Goal: Task Accomplishment & Management: Use online tool/utility

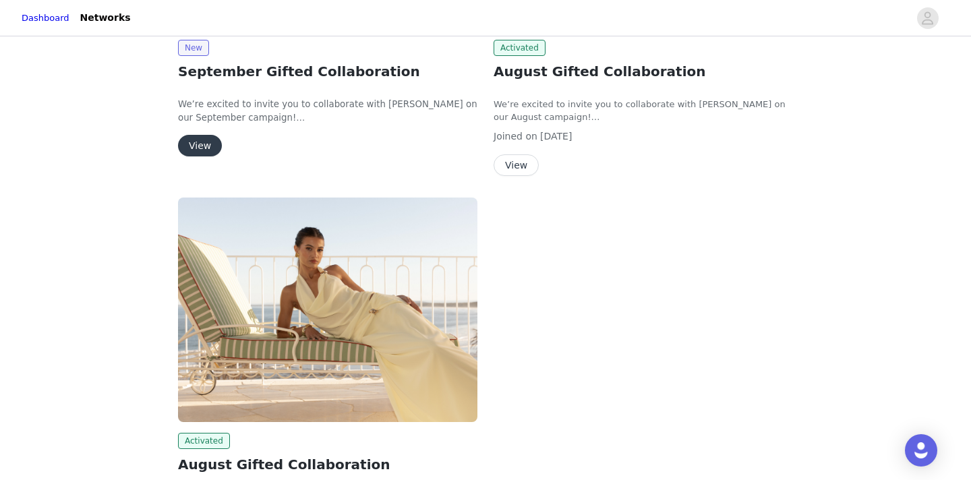
scroll to position [383, 0]
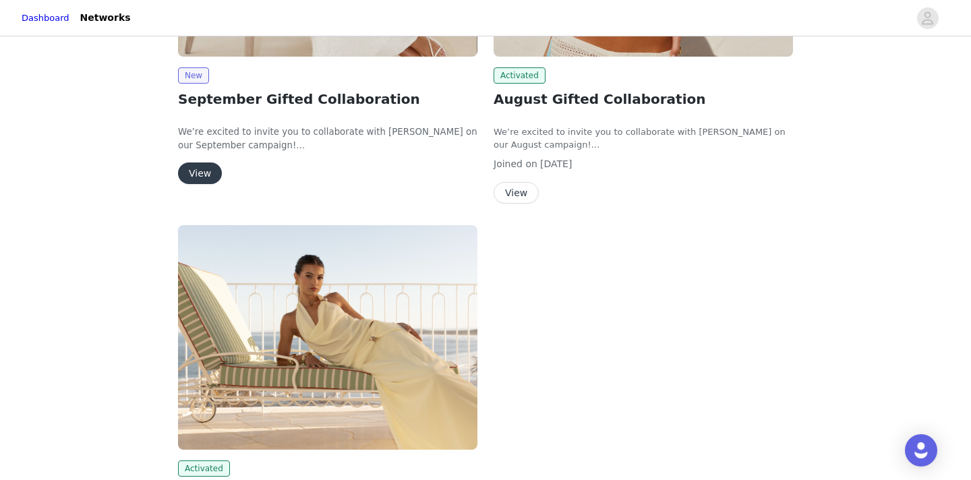
click at [206, 171] on button "View" at bounding box center [200, 174] width 44 height 22
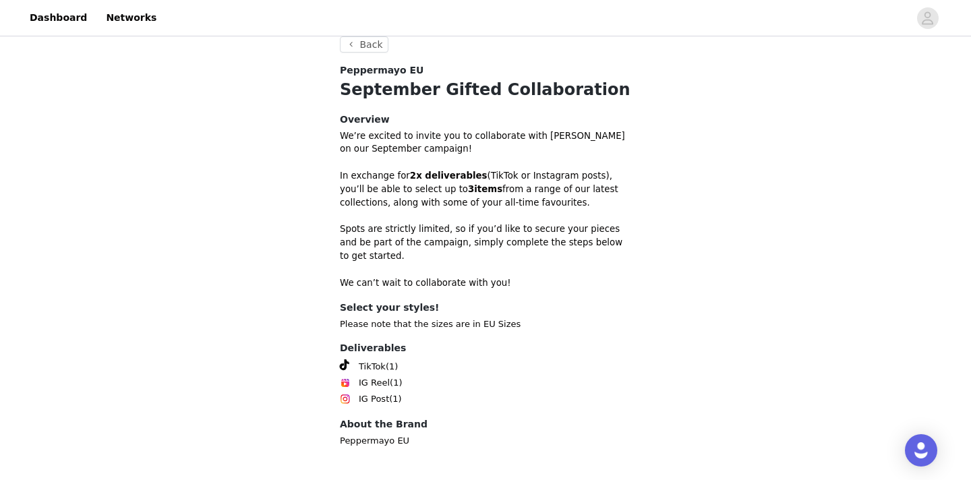
scroll to position [432, 0]
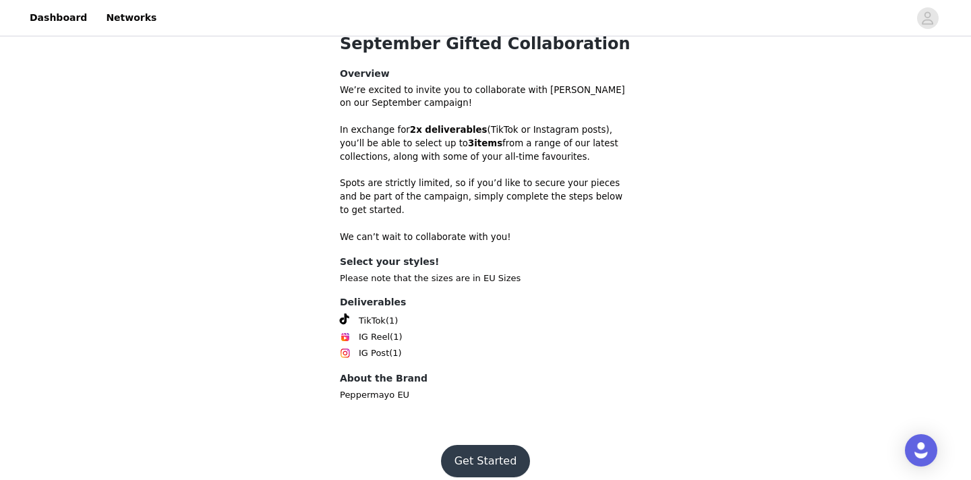
click at [479, 445] on button "Get Started" at bounding box center [486, 461] width 90 height 32
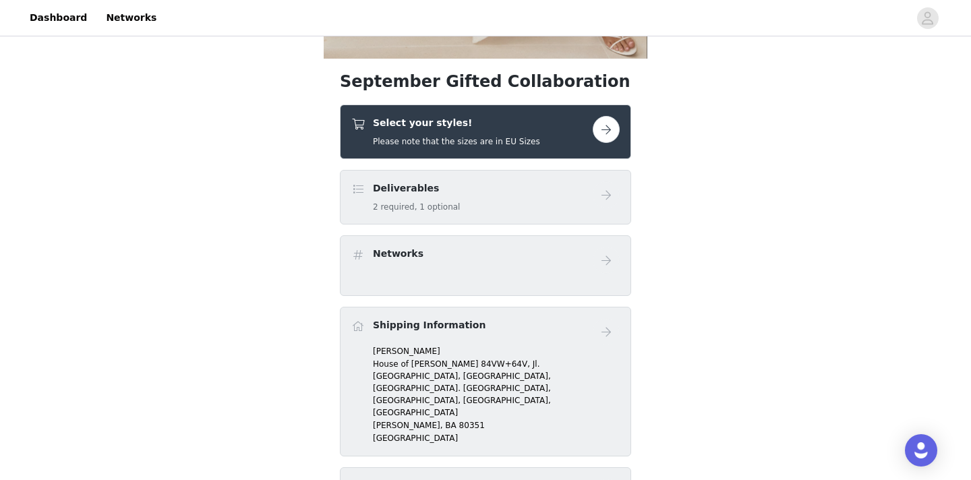
scroll to position [370, 0]
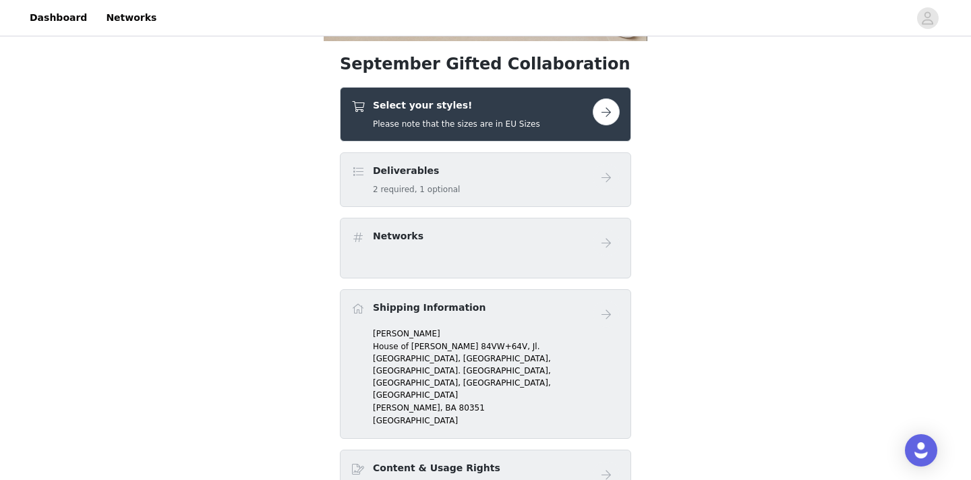
click at [604, 119] on button "button" at bounding box center [606, 111] width 27 height 27
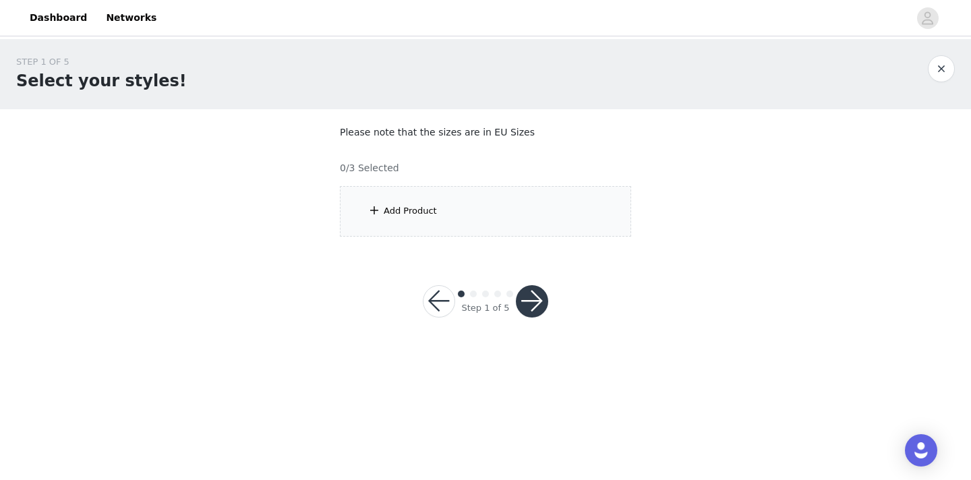
click at [487, 219] on div "Add Product" at bounding box center [485, 211] width 291 height 51
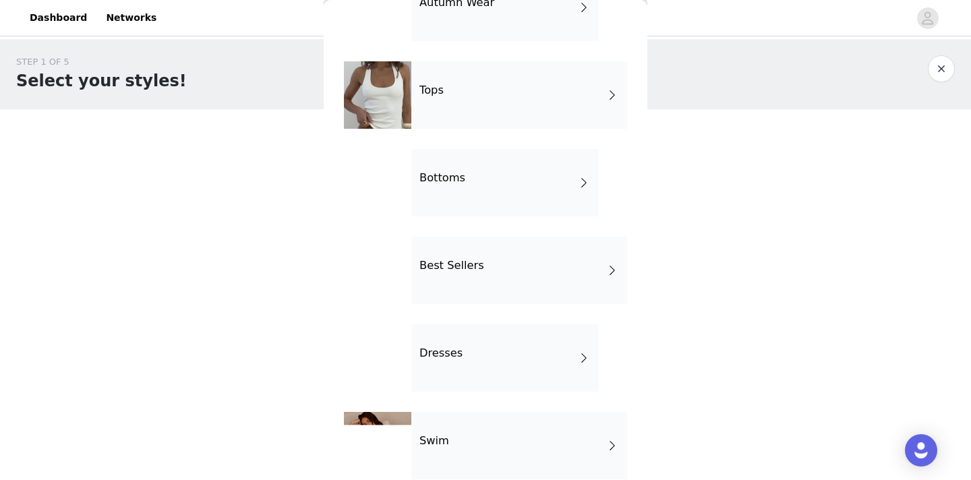
scroll to position [96, 0]
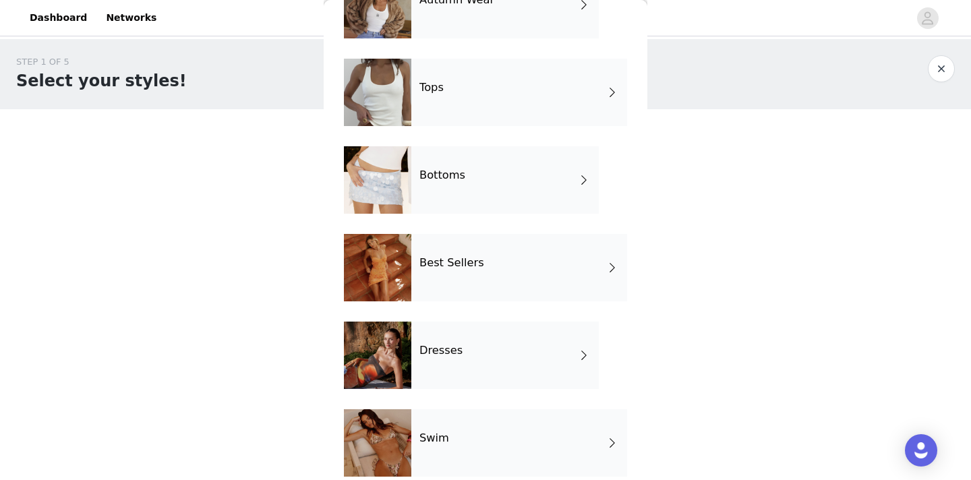
click at [482, 274] on div "Best Sellers" at bounding box center [520, 267] width 216 height 67
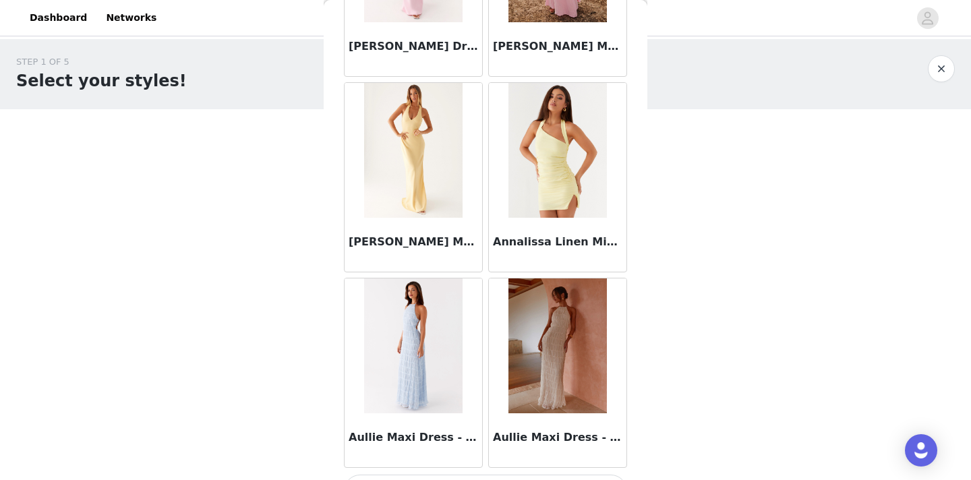
scroll to position [1584, 0]
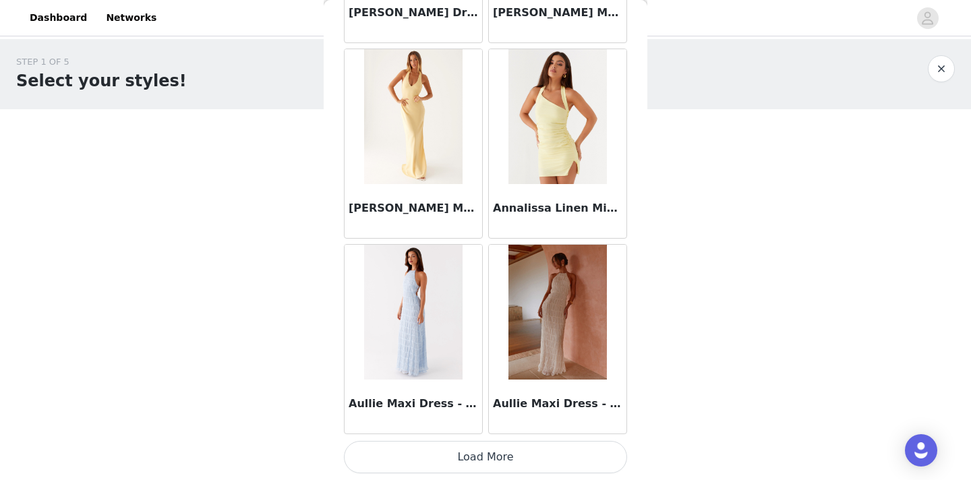
click at [449, 458] on button "Load More" at bounding box center [485, 457] width 283 height 32
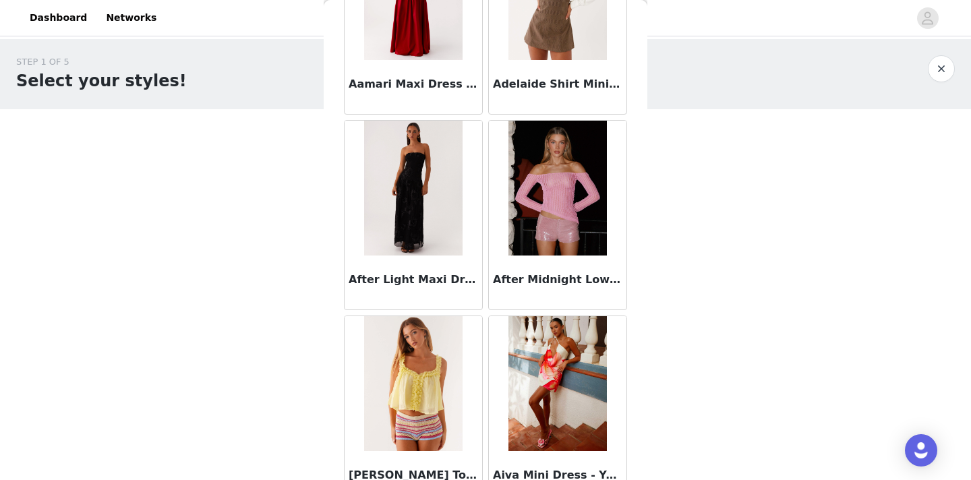
scroll to position [0, 0]
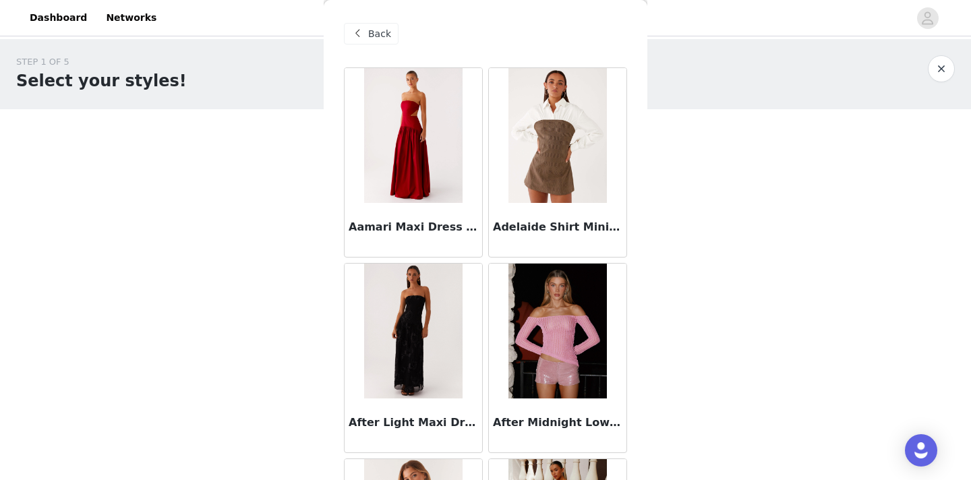
click at [371, 47] on div "Back" at bounding box center [485, 33] width 283 height 67
click at [374, 38] on span "Back" at bounding box center [379, 34] width 23 height 14
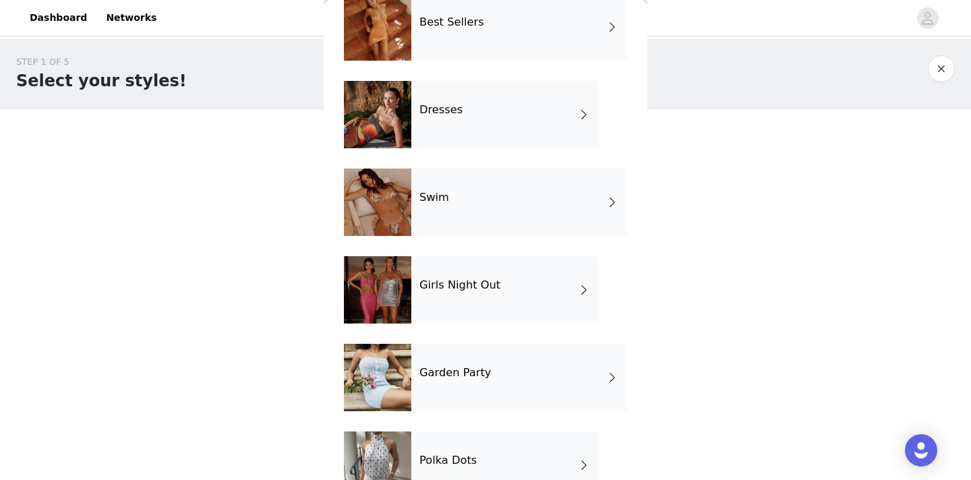
scroll to position [376, 0]
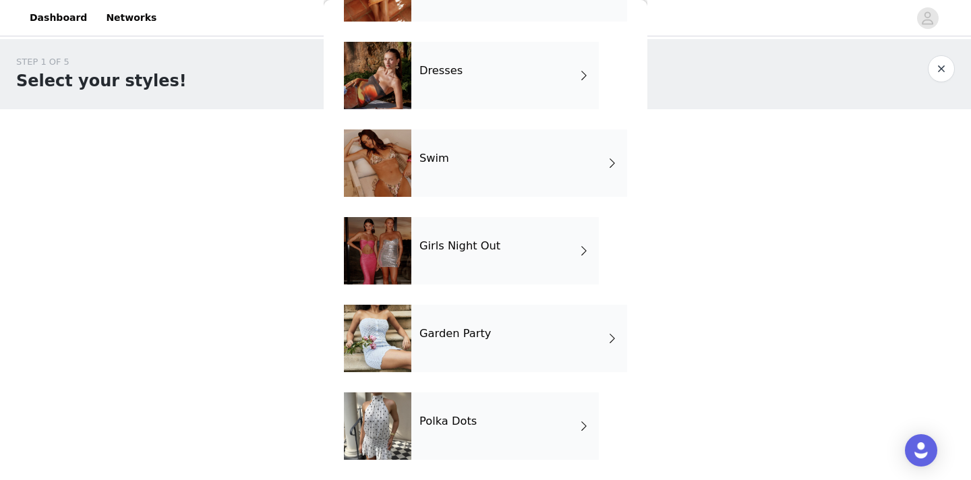
click at [455, 268] on div "Girls Night Out" at bounding box center [506, 250] width 188 height 67
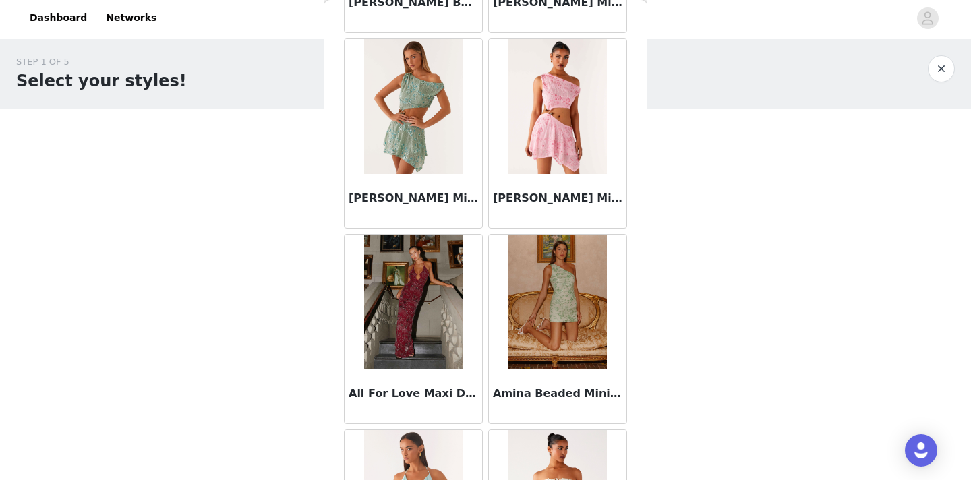
scroll to position [0, 0]
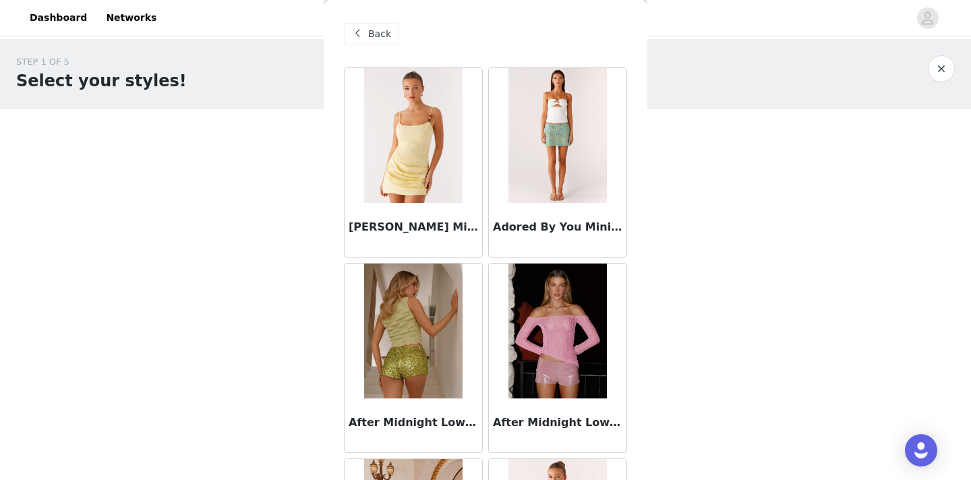
click at [384, 42] on div "Back" at bounding box center [371, 34] width 55 height 22
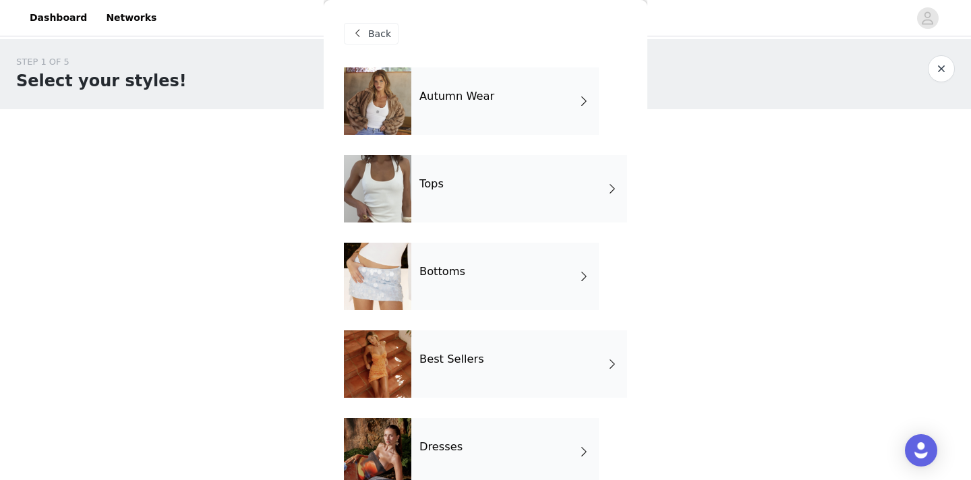
click at [464, 201] on div "Tops" at bounding box center [520, 188] width 216 height 67
